Goal: Task Accomplishment & Management: Use online tool/utility

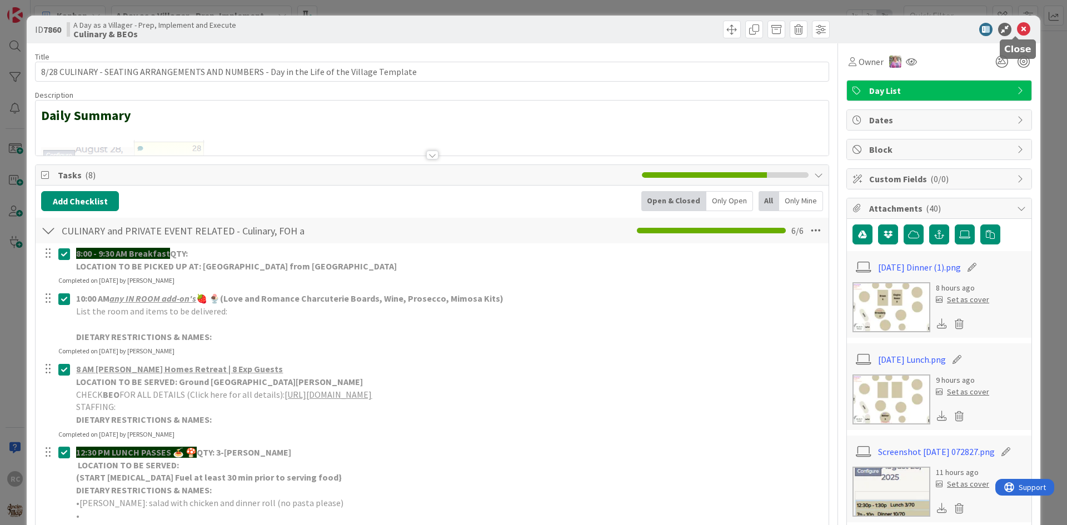
click at [1018, 33] on icon at bounding box center [1023, 29] width 13 height 13
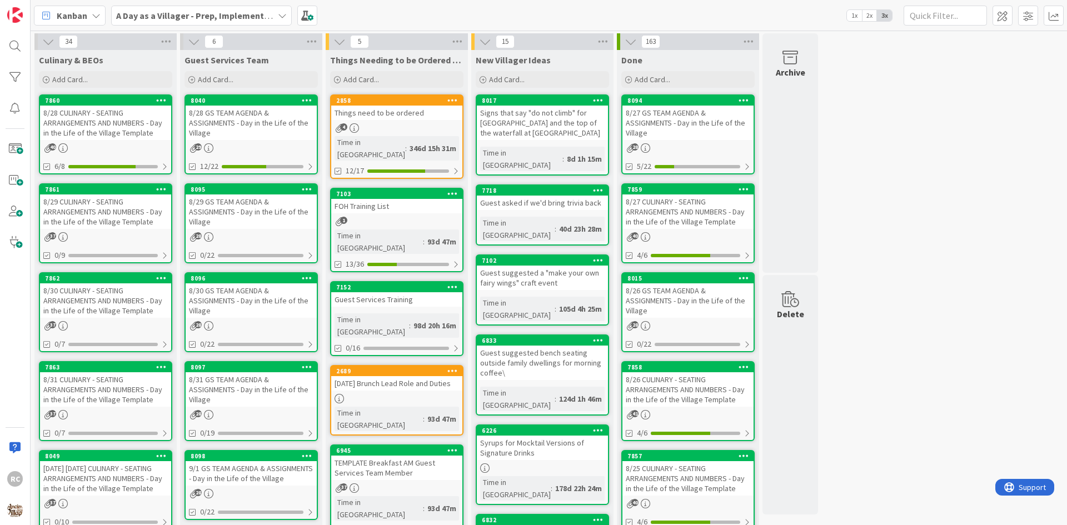
click at [395, 116] on div "Things need to be ordered" at bounding box center [396, 113] width 131 height 14
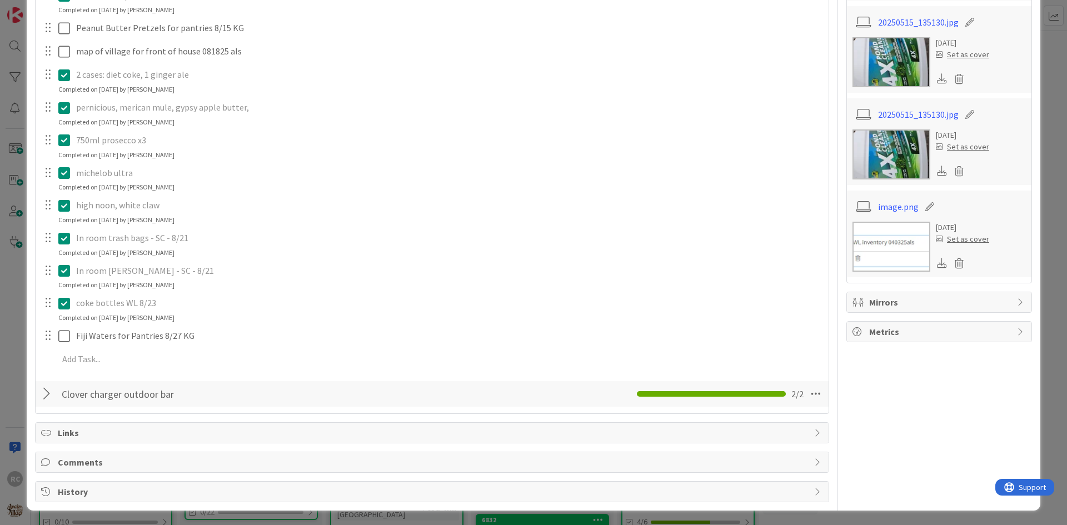
scroll to position [339, 0]
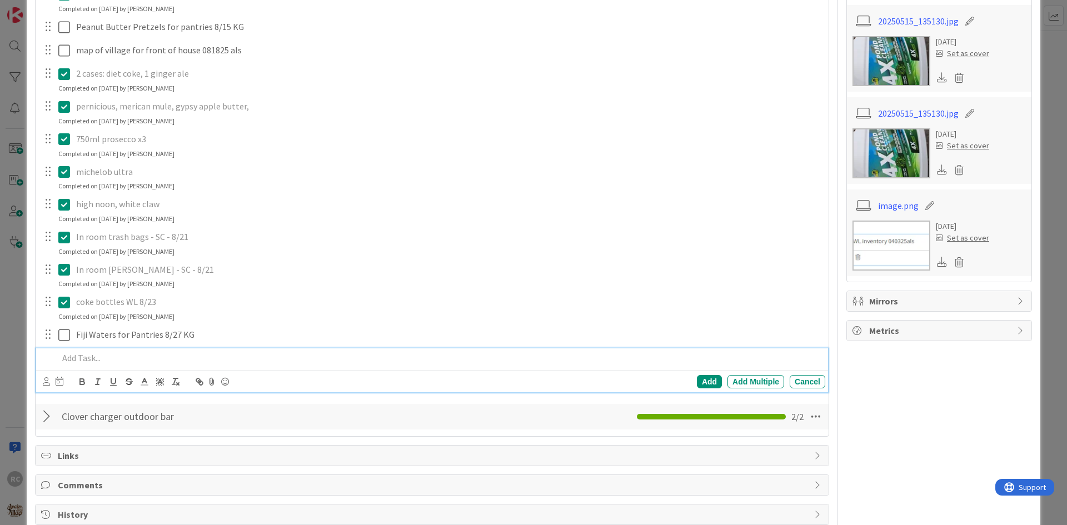
click at [75, 357] on p at bounding box center [439, 358] width 763 height 13
click at [155, 357] on p "higher quality (less stabby) wine corkscrew please 😅" at bounding box center [439, 358] width 763 height 13
click at [264, 360] on p "higher quality (less stabby) wine corkscrew please 😅" at bounding box center [439, 358] width 763 height 13
click at [698, 384] on div "Add" at bounding box center [709, 381] width 25 height 13
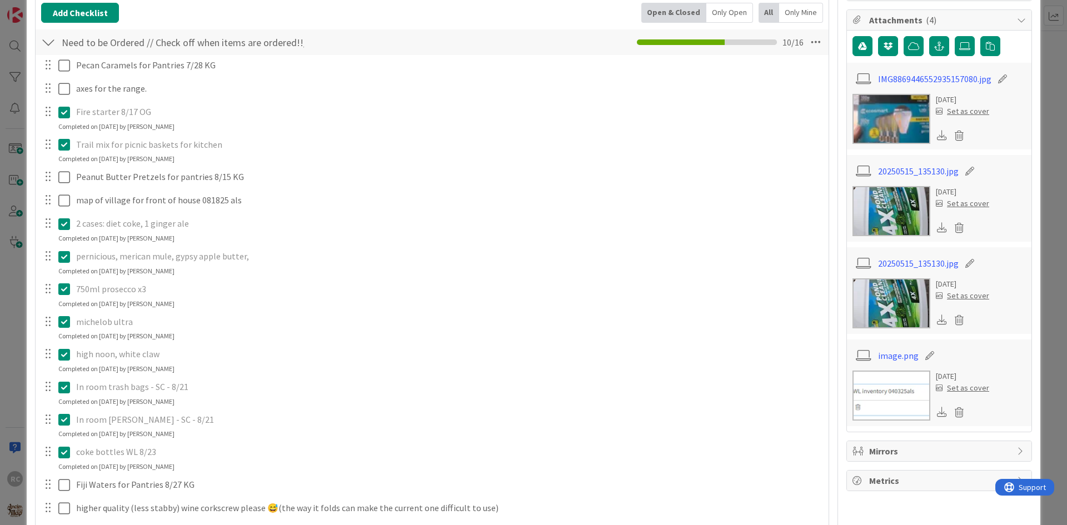
scroll to position [362, 0]
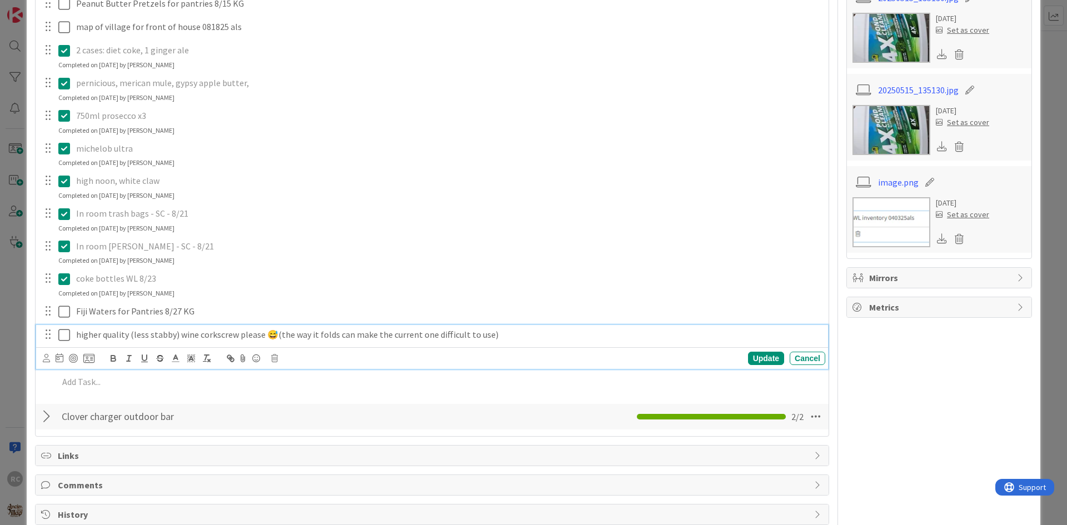
click at [235, 336] on p "higher quality (less stabby) wine corkscrew please 😅(the way it folds can make …" at bounding box center [448, 335] width 745 height 13
click at [385, 261] on div "In room [PERSON_NAME] - SC - 8/21 Update Cancel Completed on [DATE] by [PERSON_…" at bounding box center [432, 251] width 792 height 29
